Goal: Task Accomplishment & Management: Manage account settings

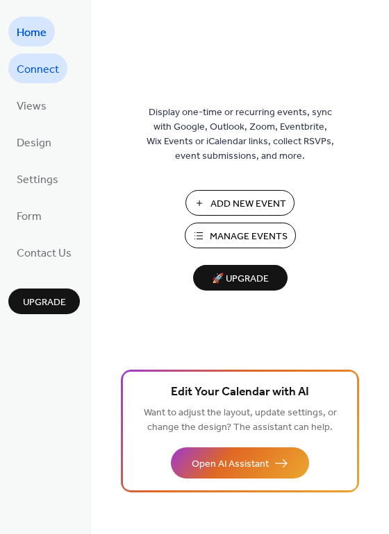
click at [46, 73] on span "Connect" at bounding box center [38, 70] width 42 height 22
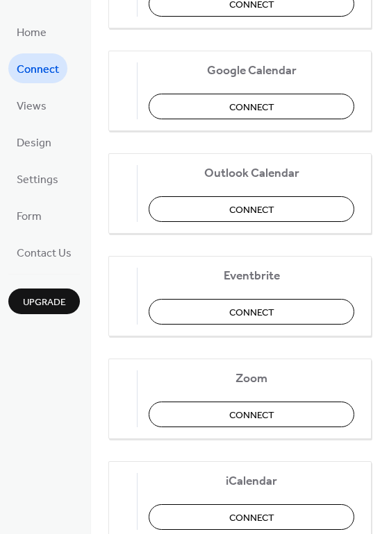
scroll to position [291, 0]
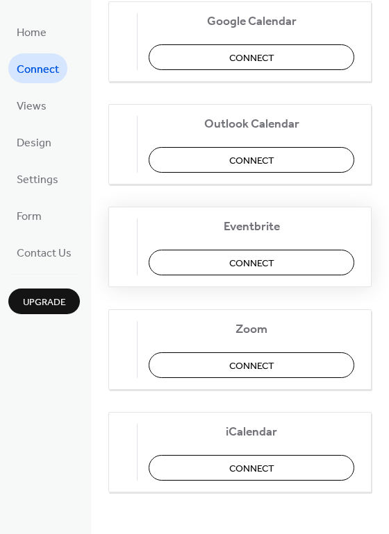
click at [239, 262] on span "Connect" at bounding box center [251, 263] width 45 height 15
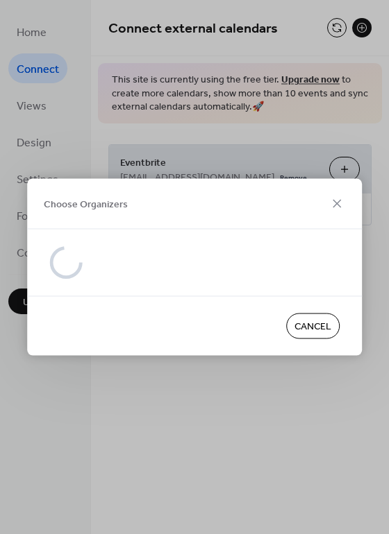
scroll to position [0, 0]
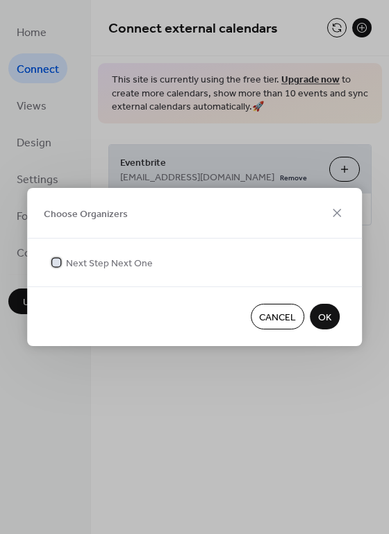
click at [54, 264] on div at bounding box center [56, 262] width 8 height 8
click at [321, 320] on span "OK" at bounding box center [324, 318] width 13 height 15
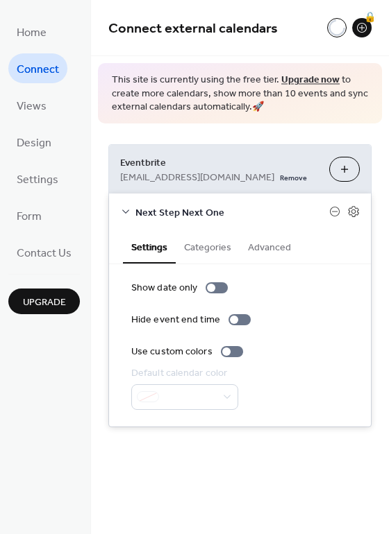
click at [210, 257] on button "Categories" at bounding box center [208, 246] width 64 height 32
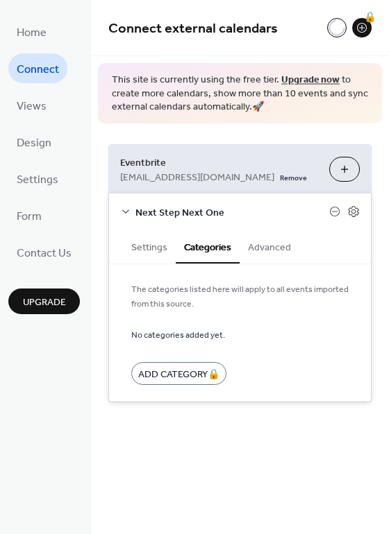
click at [273, 251] on button "Advanced" at bounding box center [269, 246] width 60 height 32
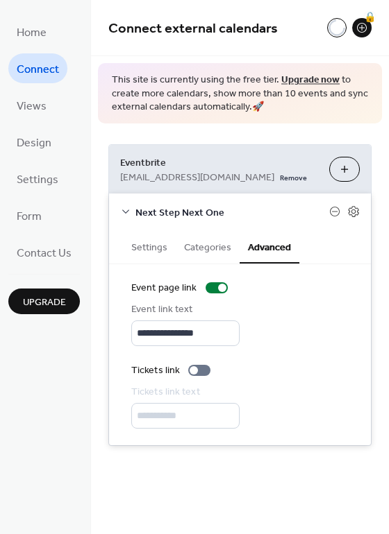
click at [147, 237] on button "Settings" at bounding box center [149, 246] width 53 height 32
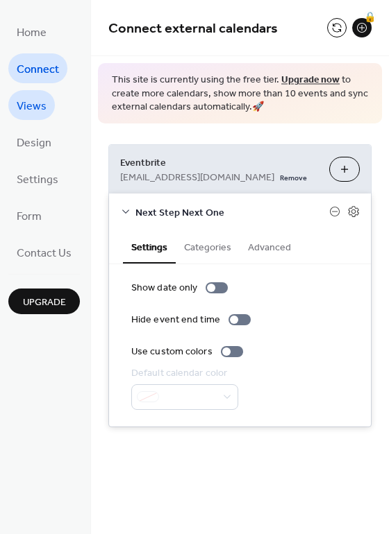
click at [22, 101] on span "Views" at bounding box center [32, 107] width 30 height 22
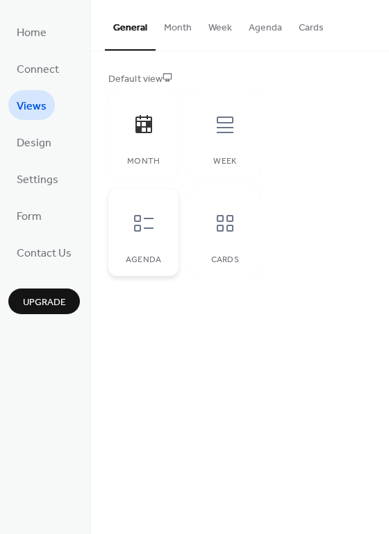
click at [135, 249] on div "Agenda" at bounding box center [143, 232] width 70 height 87
click at [246, 214] on div "Cards" at bounding box center [224, 232] width 70 height 87
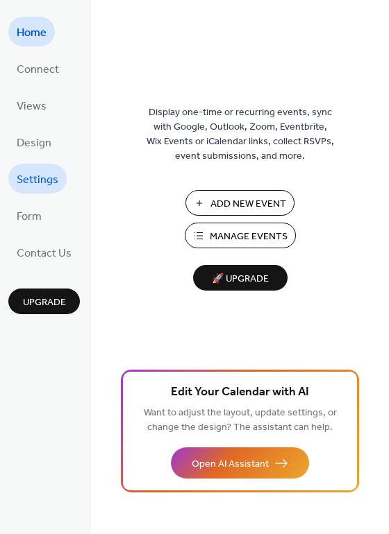
click at [54, 183] on span "Settings" at bounding box center [38, 180] width 42 height 22
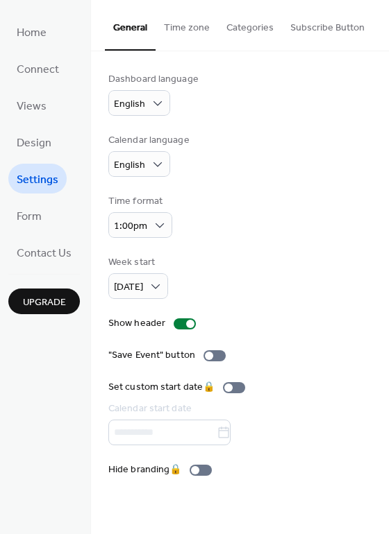
click at [183, 28] on button "Time zone" at bounding box center [186, 24] width 62 height 49
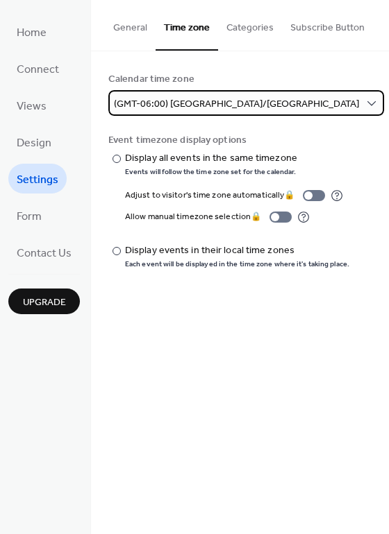
click at [196, 101] on span "(GMT-06:00) [GEOGRAPHIC_DATA]/[GEOGRAPHIC_DATA]" at bounding box center [236, 104] width 245 height 19
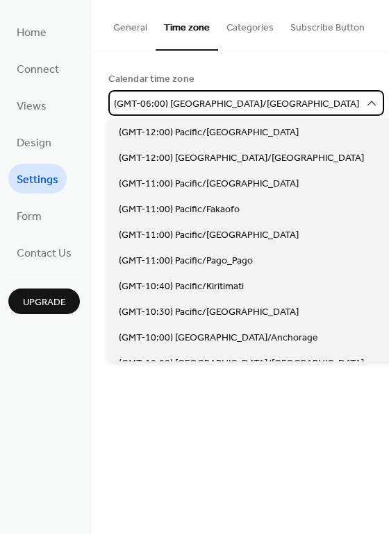
scroll to position [693, 0]
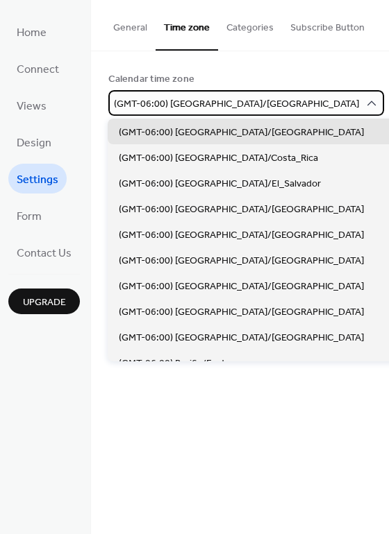
click at [196, 101] on span "(GMT-06:00) [GEOGRAPHIC_DATA]/[GEOGRAPHIC_DATA]" at bounding box center [236, 104] width 245 height 19
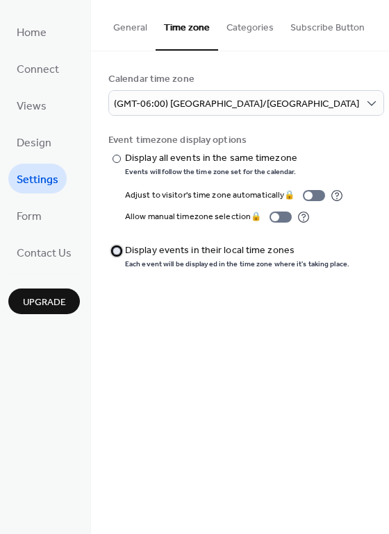
click at [119, 253] on div "​" at bounding box center [115, 251] width 14 height 15
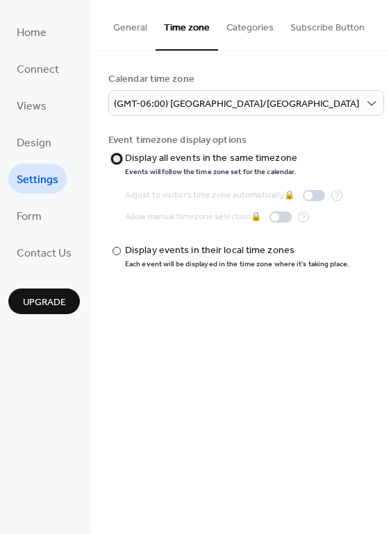
click at [118, 160] on div at bounding box center [116, 159] width 8 height 8
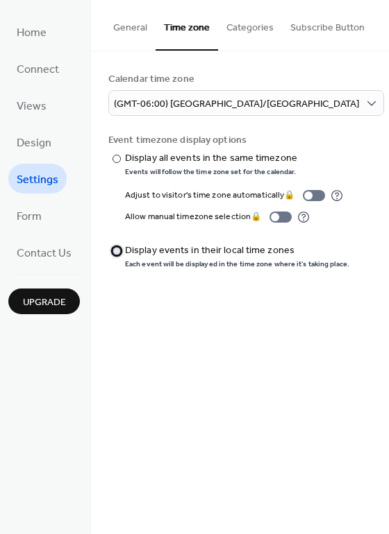
click at [115, 248] on div at bounding box center [116, 251] width 8 height 8
